Goal: Task Accomplishment & Management: Manage account settings

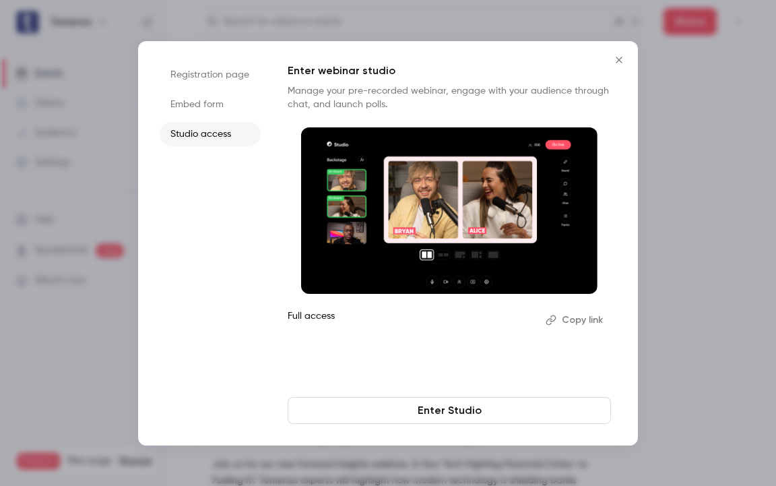
click at [627, 60] on button "Close" at bounding box center [619, 59] width 27 height 27
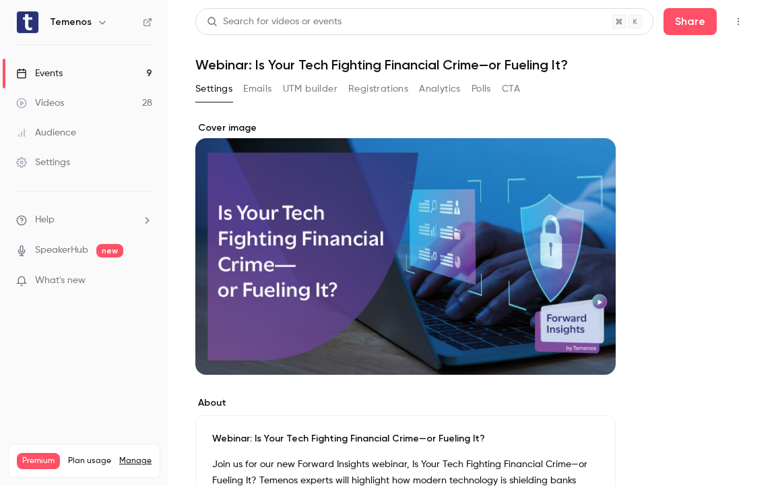
click at [61, 69] on div "Events" at bounding box center [39, 73] width 46 height 13
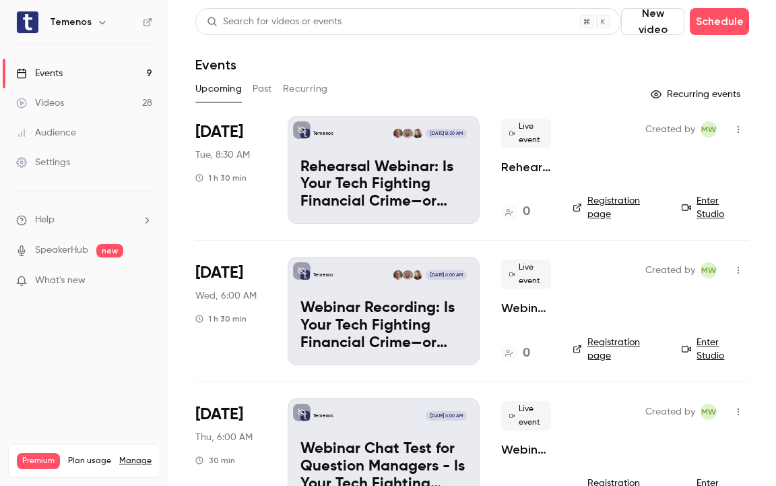
click at [451, 183] on p "Rehearsal Webinar: Is Your Tech Fighting Financial Crime—or Fueling It?" at bounding box center [383, 185] width 166 height 52
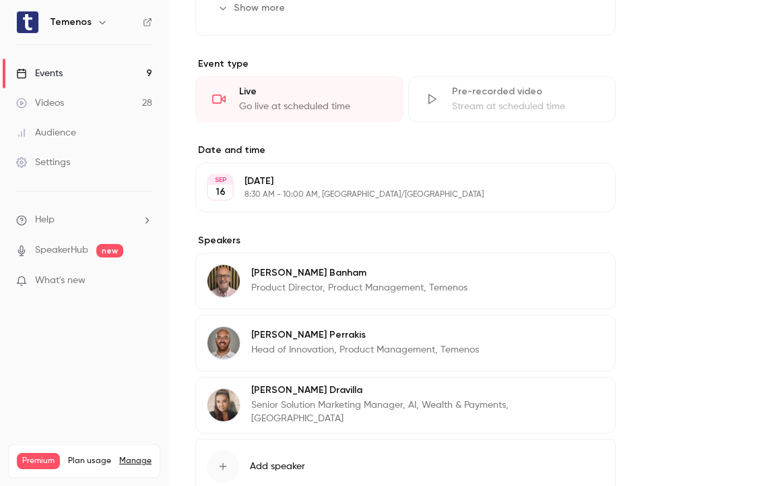
scroll to position [570, 0]
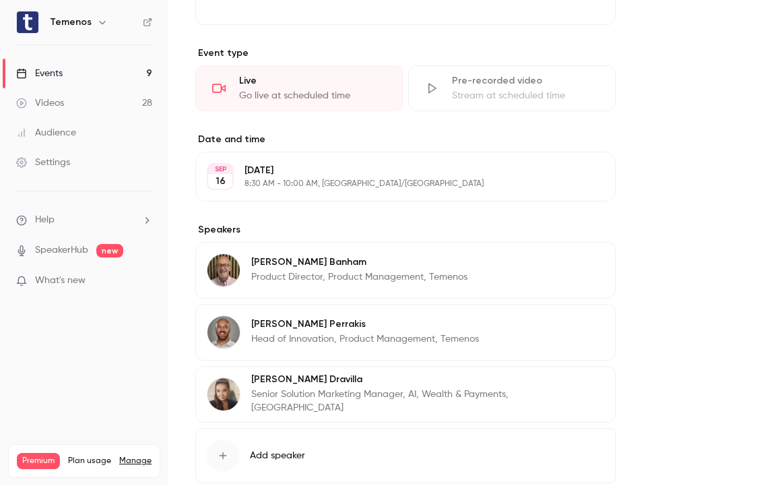
click at [431, 174] on p "[DATE]" at bounding box center [395, 170] width 300 height 13
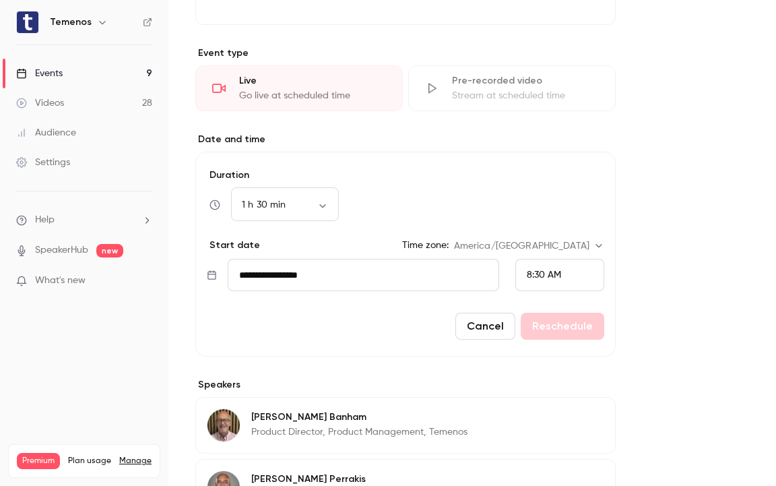
click at [564, 276] on div "8:30 AM" at bounding box center [559, 275] width 89 height 32
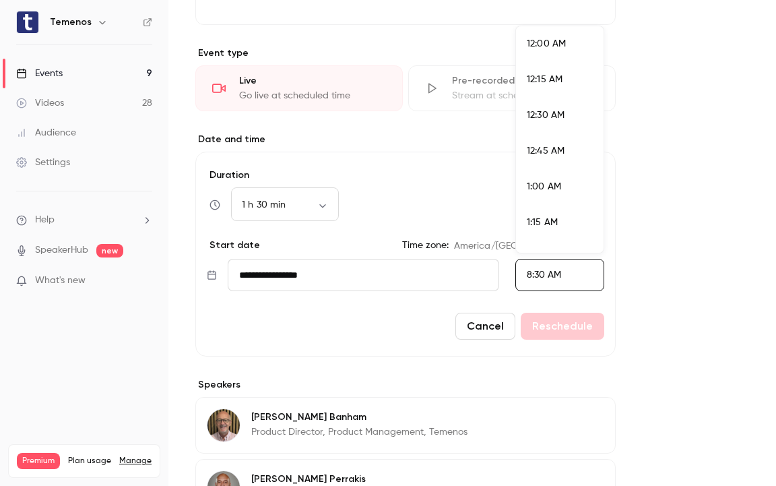
scroll to position [1119, 0]
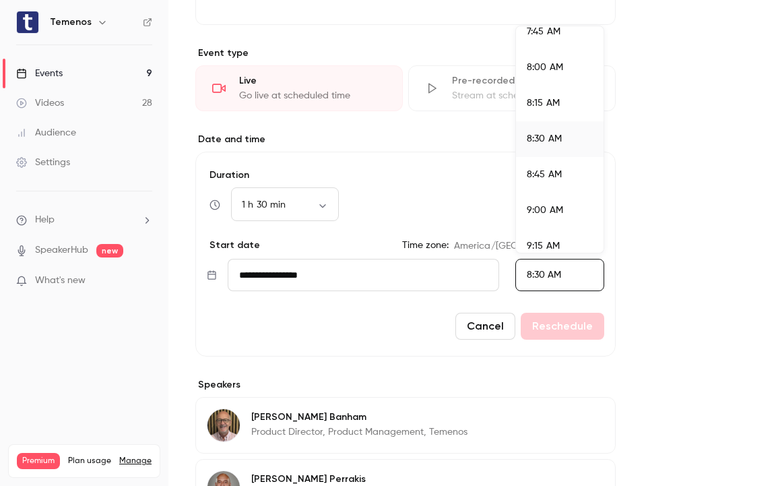
click at [569, 207] on div "9:00 AM" at bounding box center [560, 210] width 66 height 14
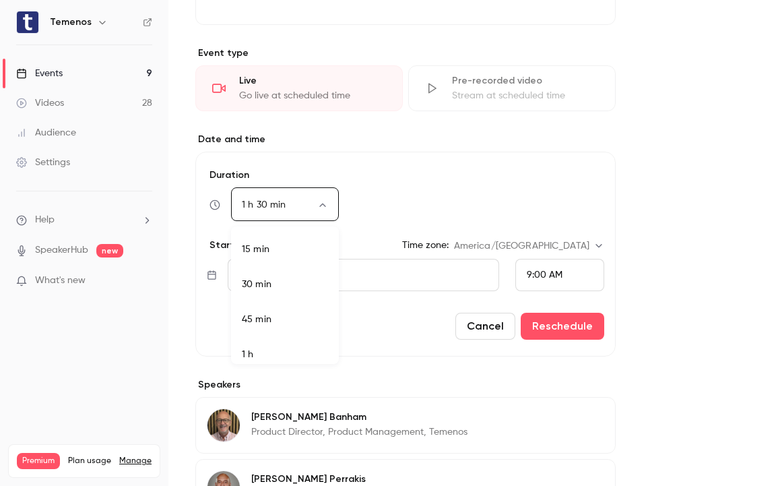
click at [317, 210] on body "**********" at bounding box center [388, 243] width 776 height 486
click at [308, 286] on li "1 h" at bounding box center [285, 284] width 108 height 35
click at [322, 208] on body "**********" at bounding box center [388, 243] width 776 height 486
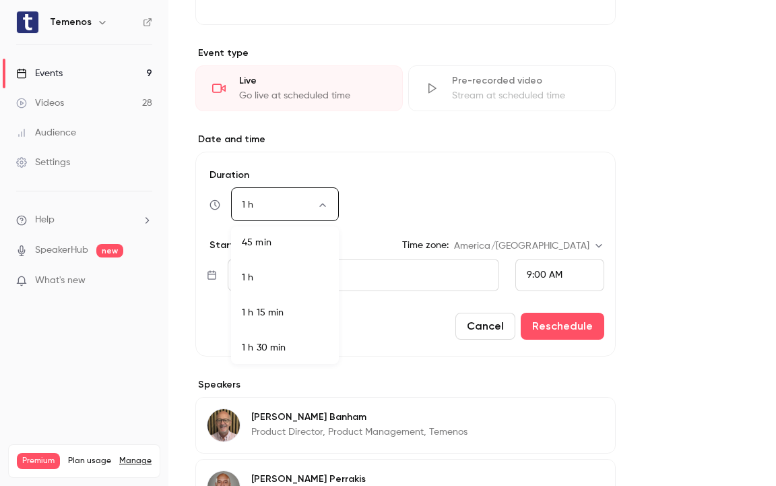
click at [307, 338] on li "1 h 30 min" at bounding box center [285, 347] width 108 height 35
type input "**"
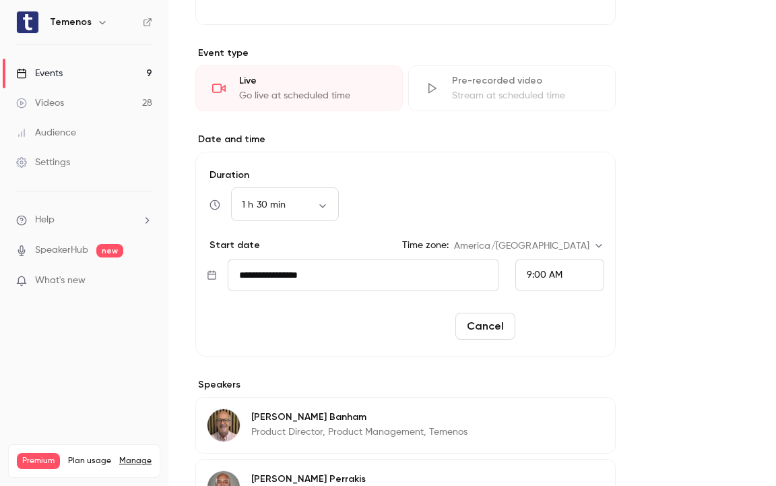
click at [590, 327] on button "Reschedule" at bounding box center [563, 326] width 84 height 27
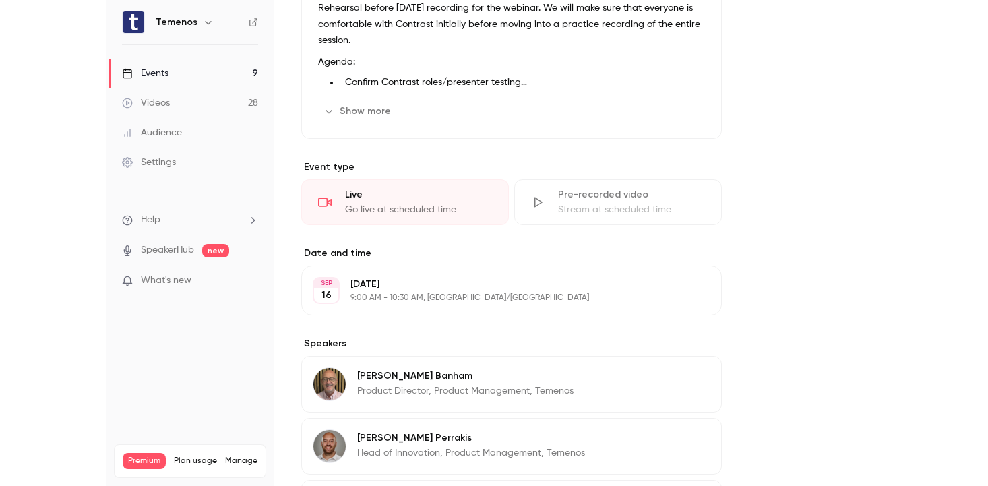
scroll to position [0, 0]
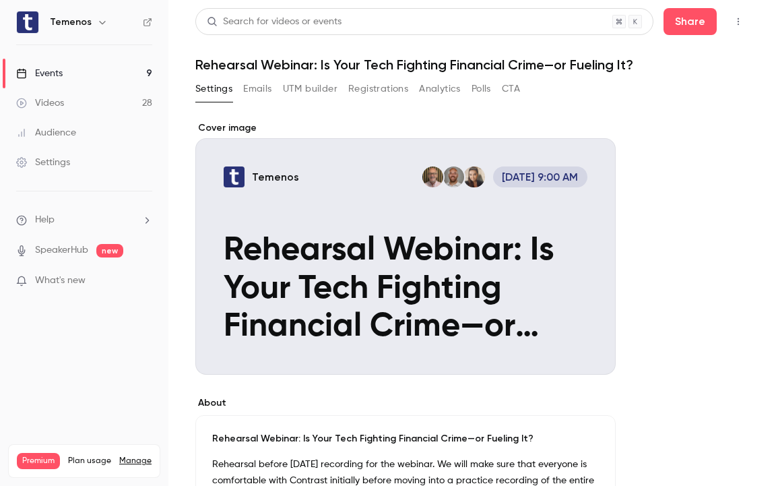
click at [93, 78] on link "Events 9" at bounding box center [84, 74] width 168 height 30
